Goal: Information Seeking & Learning: Learn about a topic

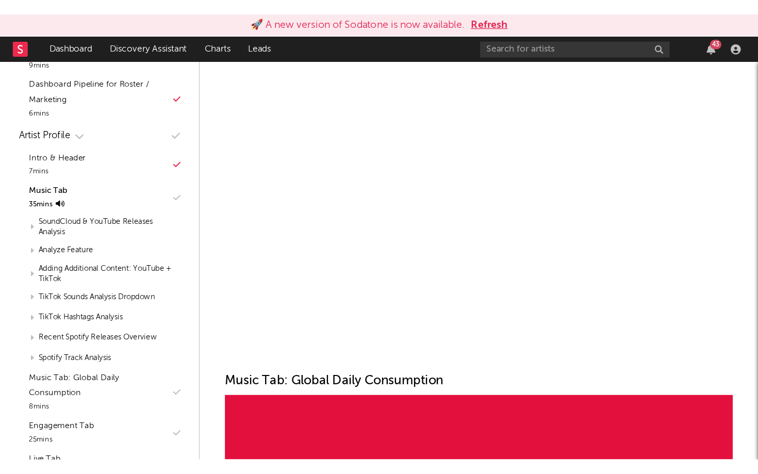
scroll to position [2671, 0]
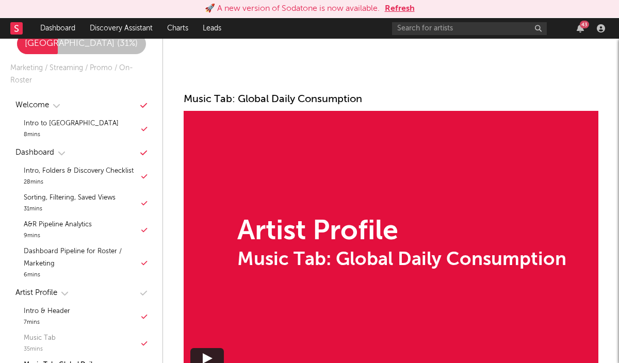
scroll to position [2628, 0]
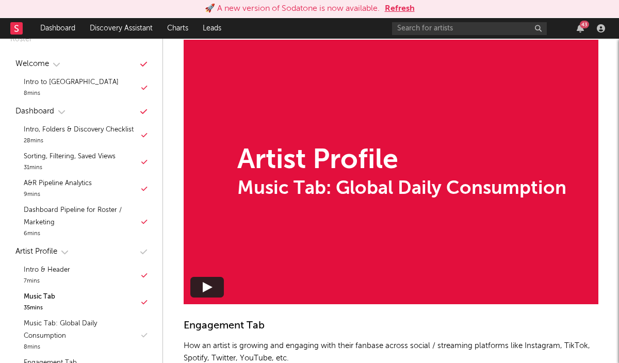
scroll to position [2710, 0]
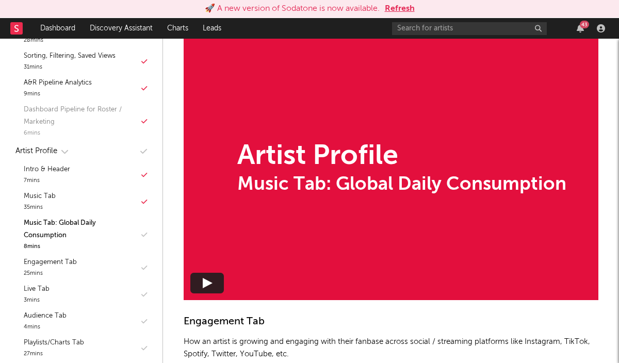
scroll to position [141, 0]
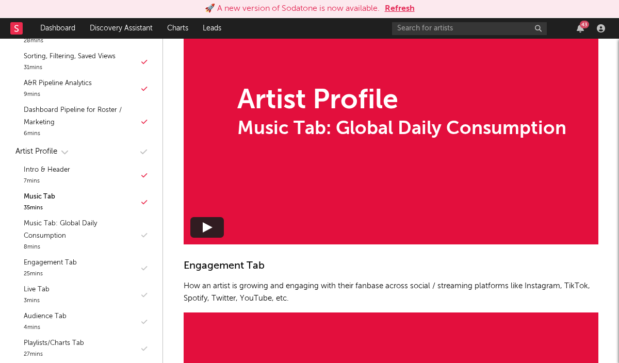
scroll to position [2771, 0]
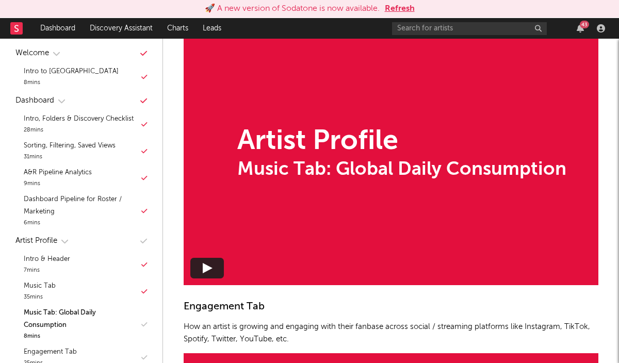
scroll to position [62, 0]
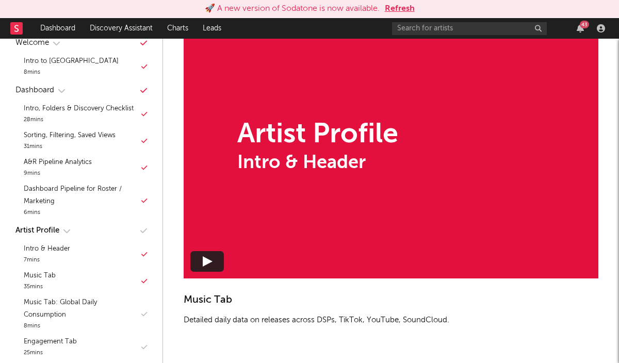
scroll to position [2118, 0]
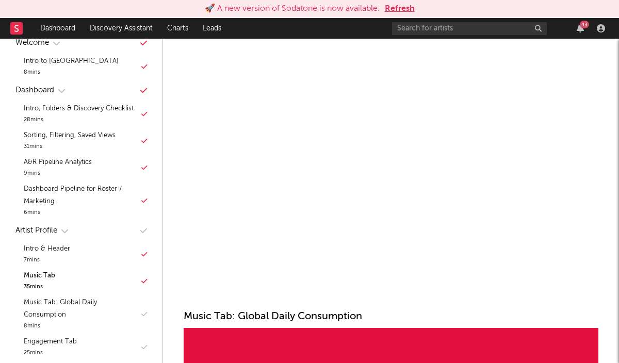
scroll to position [2420, 0]
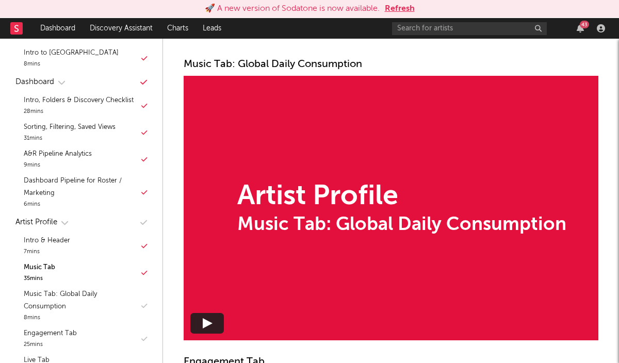
scroll to position [74, 0]
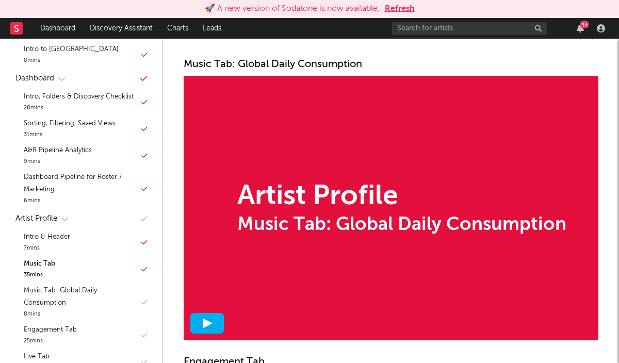
click at [208, 330] on div at bounding box center [207, 323] width 34 height 21
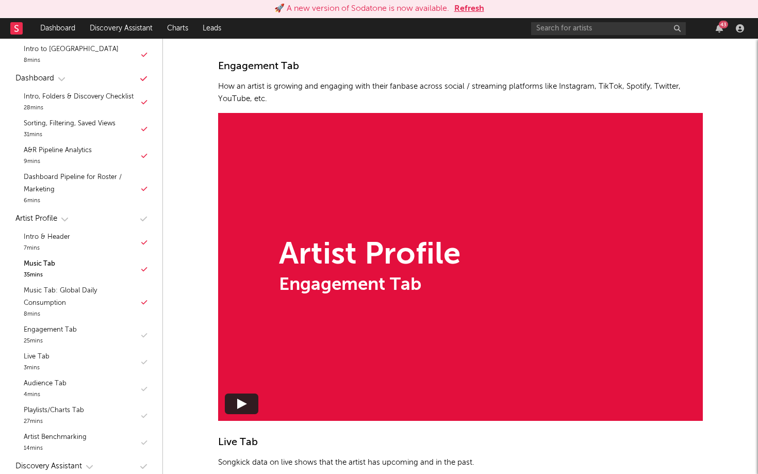
scroll to position [3312, 0]
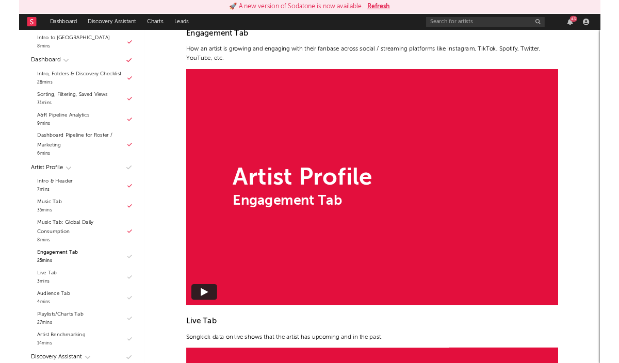
scroll to position [3032, 0]
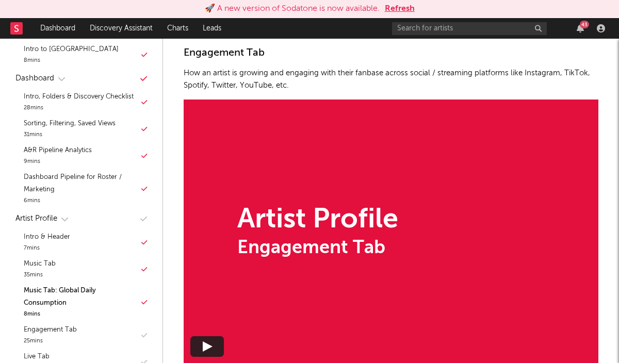
scroll to position [2991, 0]
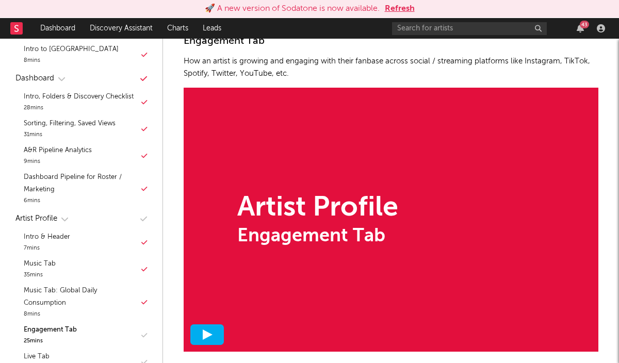
click at [203, 326] on div at bounding box center [207, 334] width 34 height 21
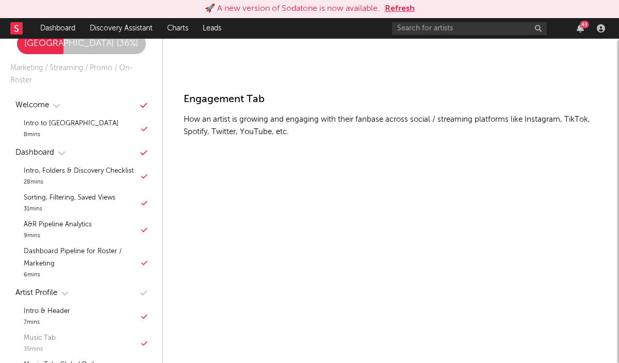
scroll to position [2931, 0]
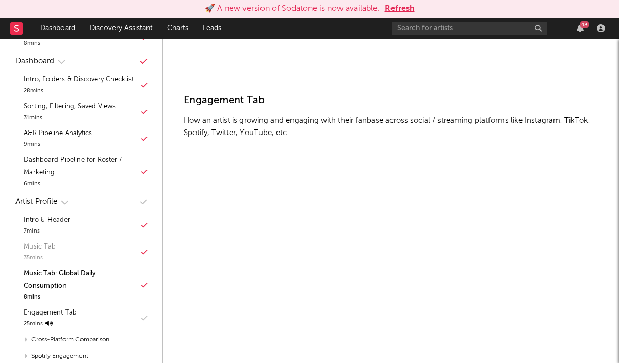
scroll to position [95, 0]
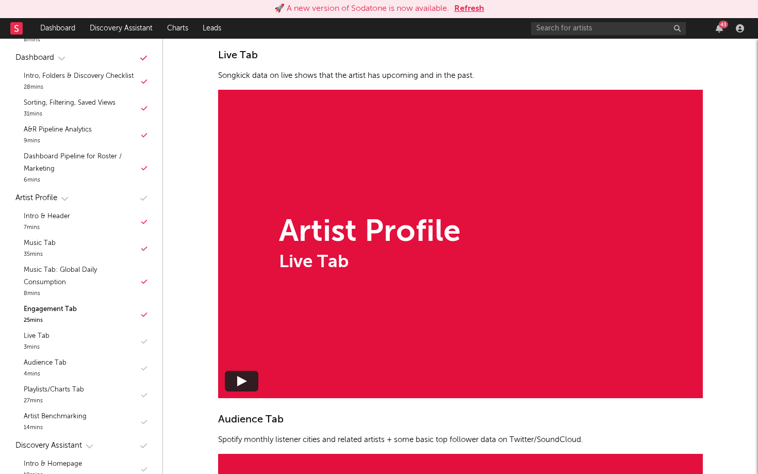
scroll to position [3688, 0]
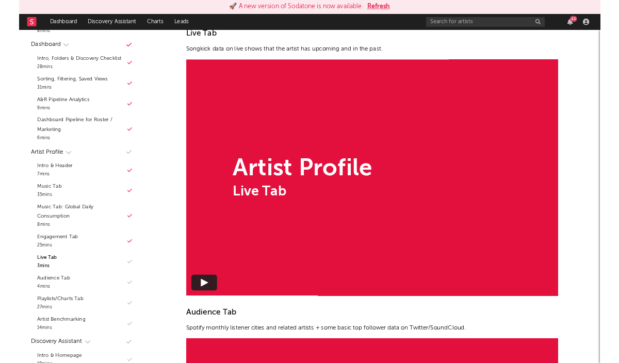
scroll to position [3364, 0]
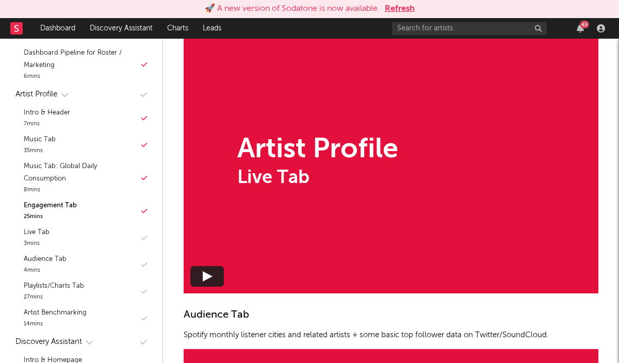
scroll to position [3408, 0]
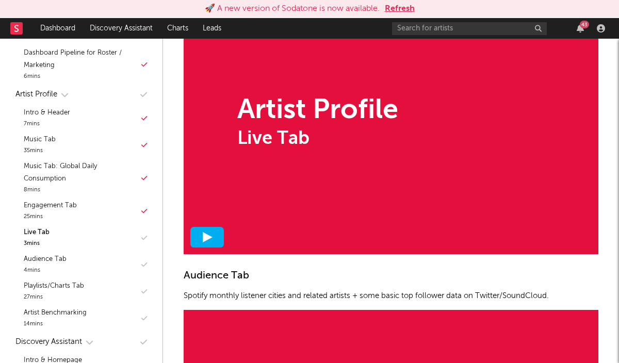
click at [203, 239] on polygon at bounding box center [208, 237] width 10 height 10
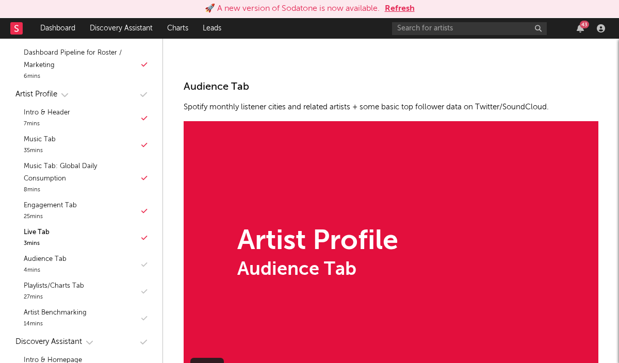
scroll to position [3640, 0]
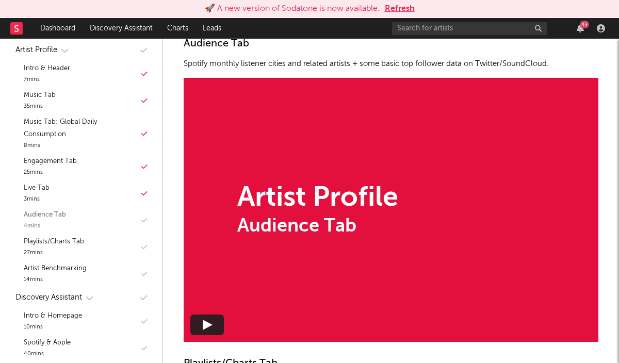
scroll to position [248, 0]
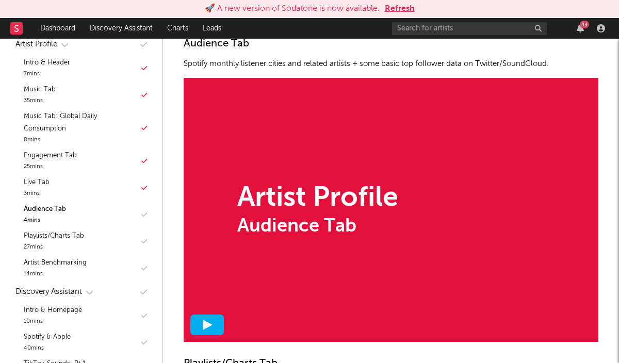
click at [202, 322] on icon at bounding box center [207, 325] width 10 height 10
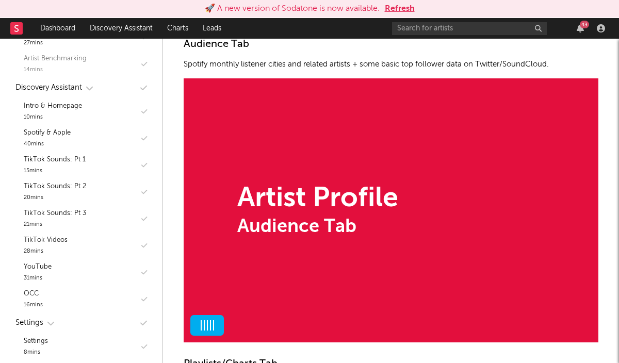
scroll to position [451, 0]
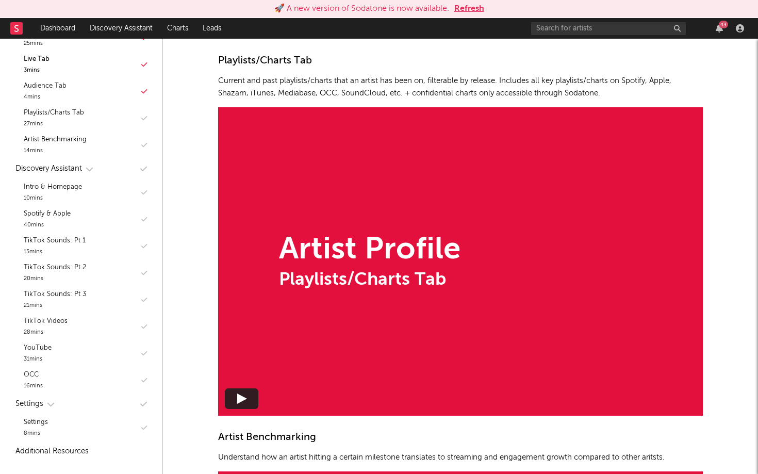
scroll to position [4415, 0]
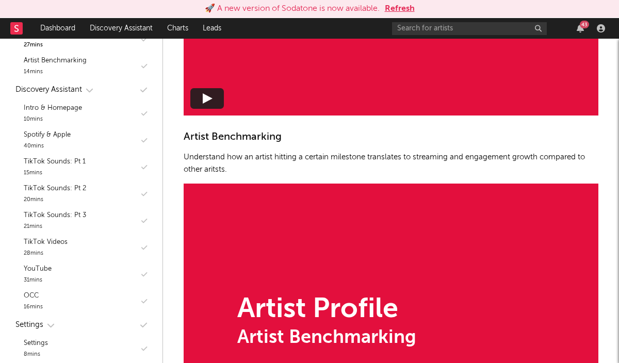
scroll to position [4264, 0]
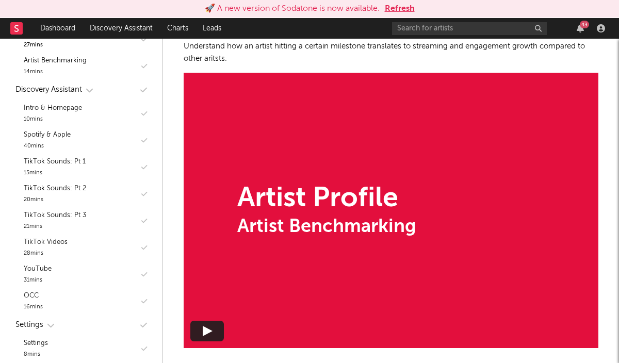
scroll to position [4324, 0]
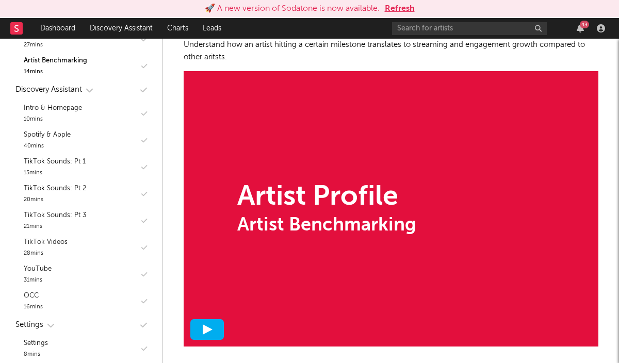
click at [208, 326] on polygon at bounding box center [208, 329] width 10 height 10
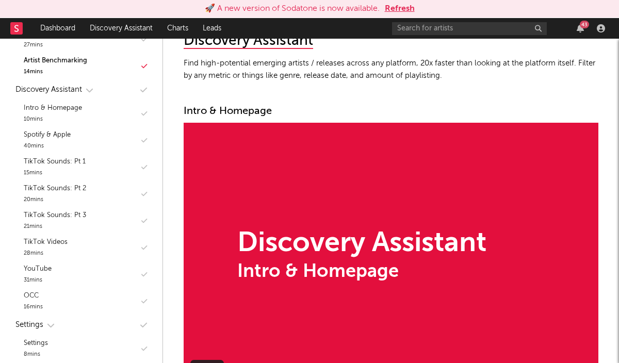
scroll to position [4689, 0]
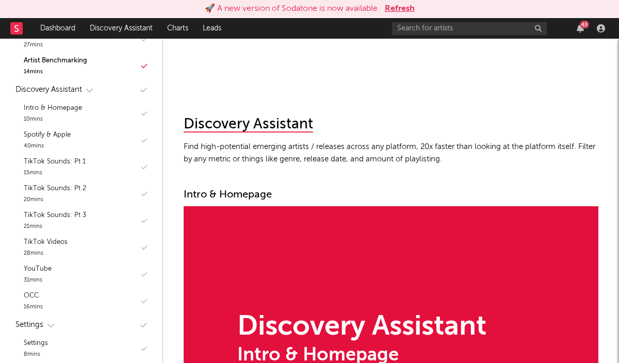
scroll to position [4606, 0]
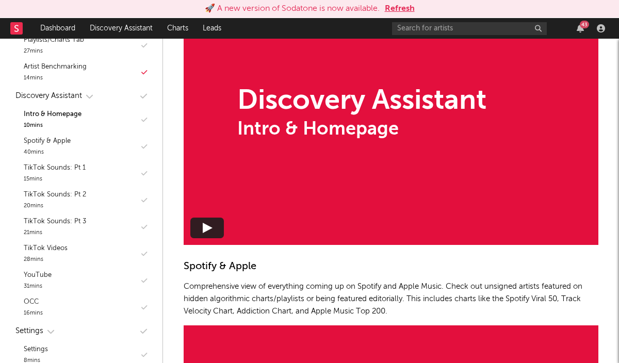
scroll to position [4828, 0]
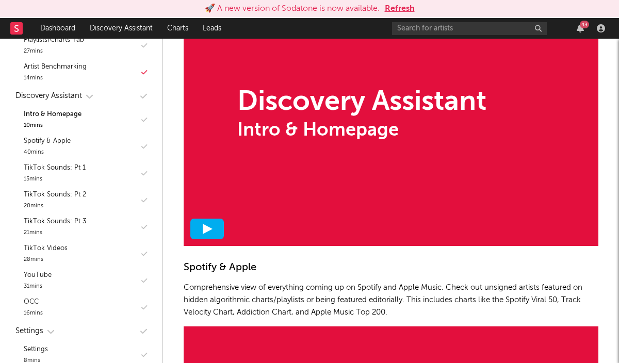
click at [208, 220] on div at bounding box center [207, 229] width 34 height 21
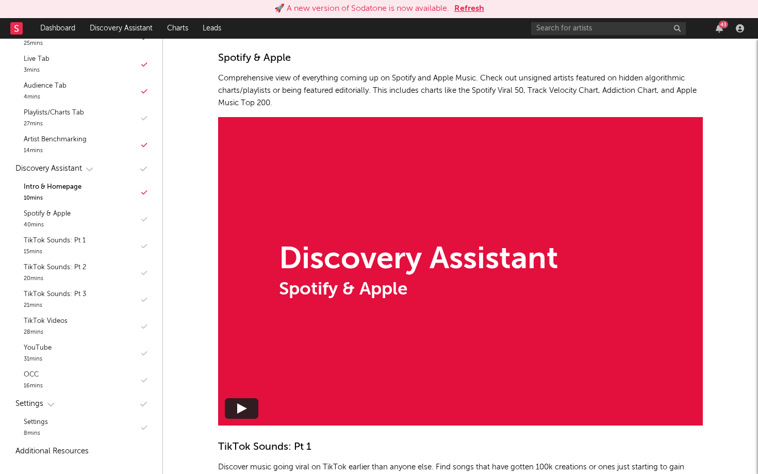
scroll to position [5615, 0]
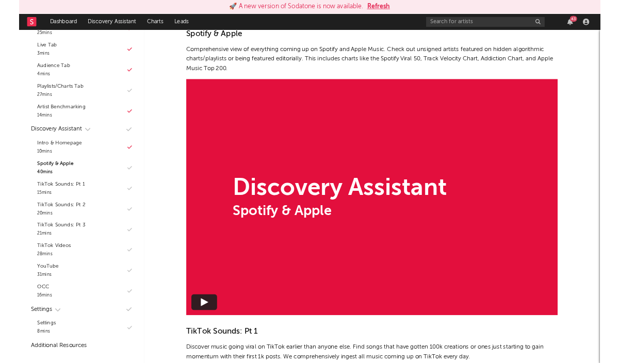
scroll to position [444, 0]
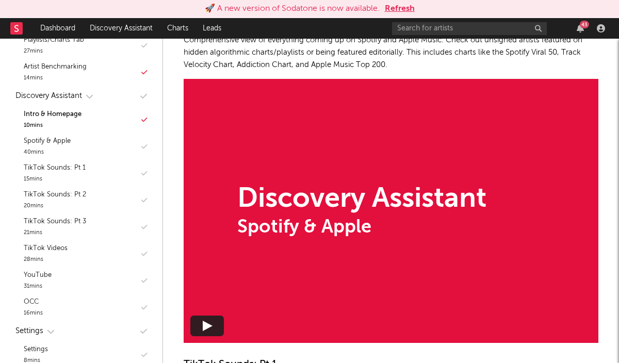
scroll to position [5059, 0]
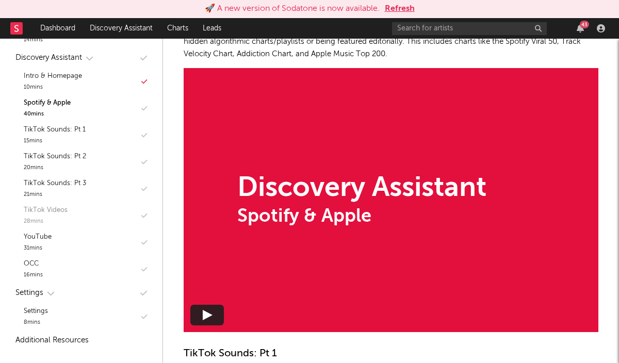
scroll to position [5088, 0]
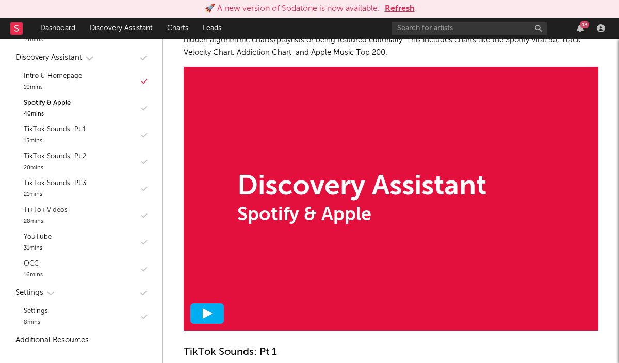
click at [204, 319] on div at bounding box center [207, 313] width 34 height 21
